Goal: Communication & Community: Answer question/provide support

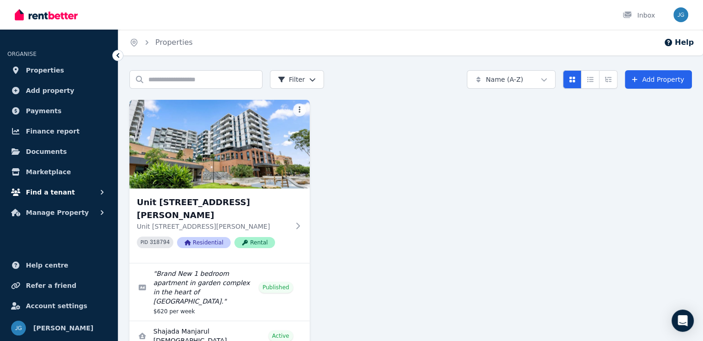
click at [67, 192] on button "Find a tenant" at bounding box center [58, 192] width 103 height 18
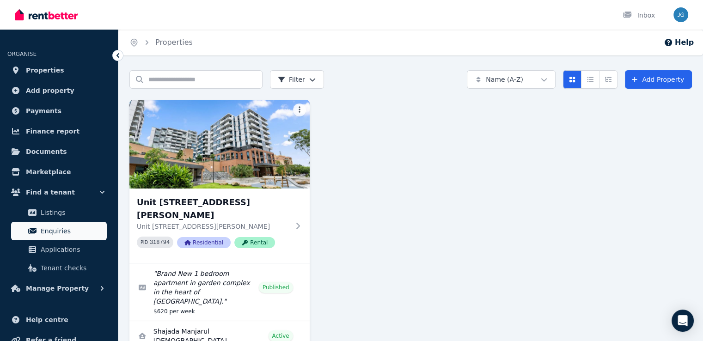
click at [62, 235] on span "Enquiries" at bounding box center [72, 230] width 62 height 11
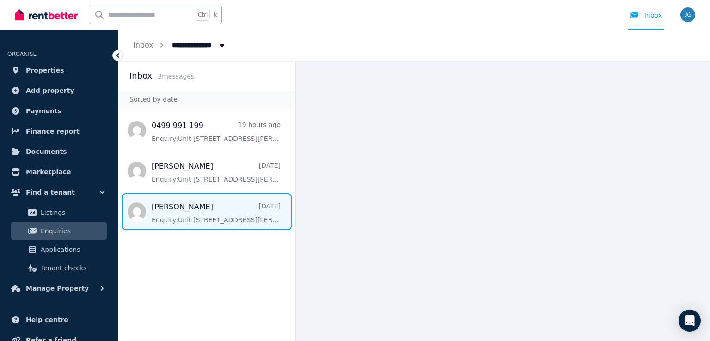
click at [181, 220] on span "Message list" at bounding box center [206, 211] width 177 height 37
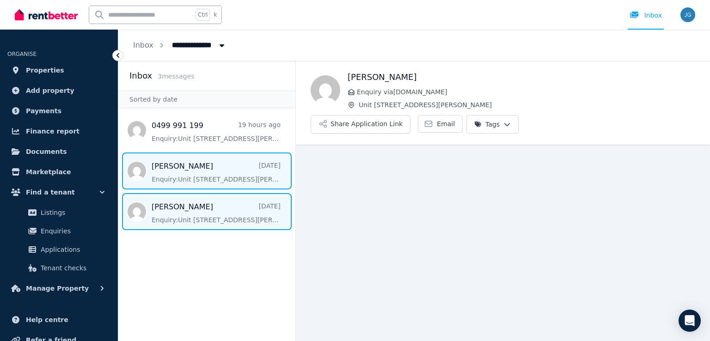
click at [207, 168] on span "Message list" at bounding box center [206, 170] width 177 height 37
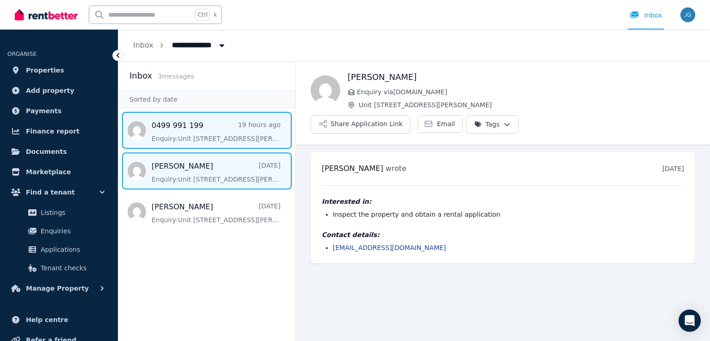
click at [210, 145] on span "Message list" at bounding box center [206, 130] width 177 height 37
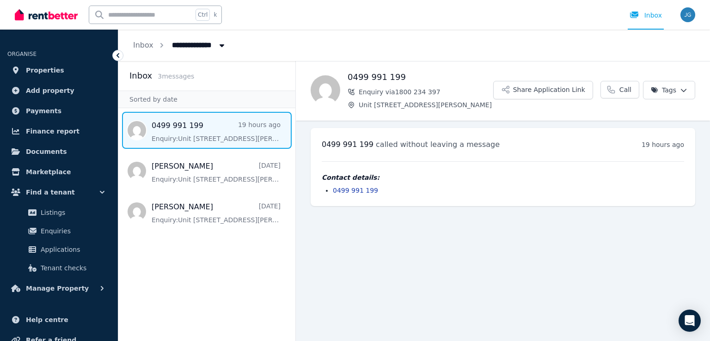
click at [408, 49] on div "**********" at bounding box center [413, 45] width 591 height 31
